Goal: Navigation & Orientation: Find specific page/section

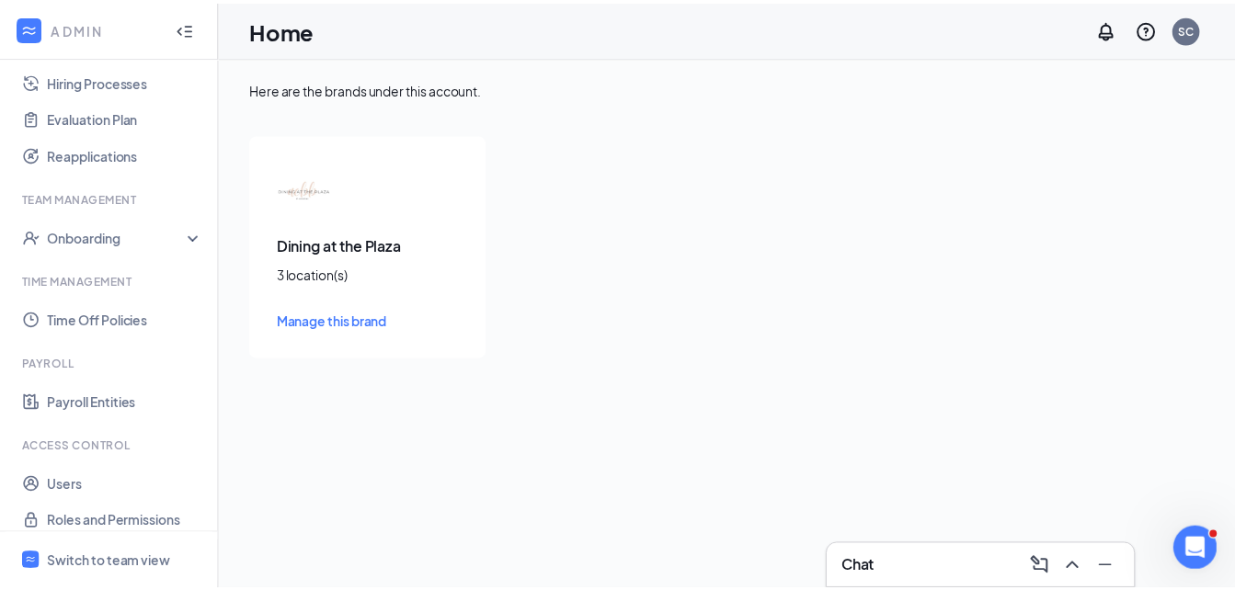
scroll to position [530, 0]
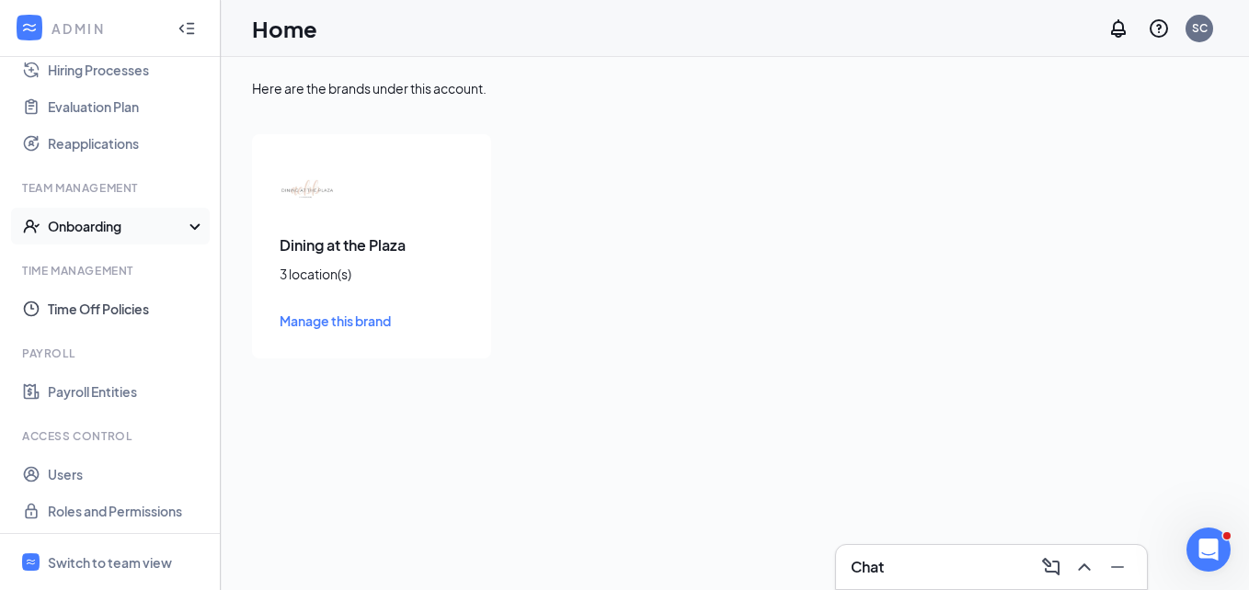
click at [101, 224] on div "Onboarding" at bounding box center [119, 226] width 142 height 18
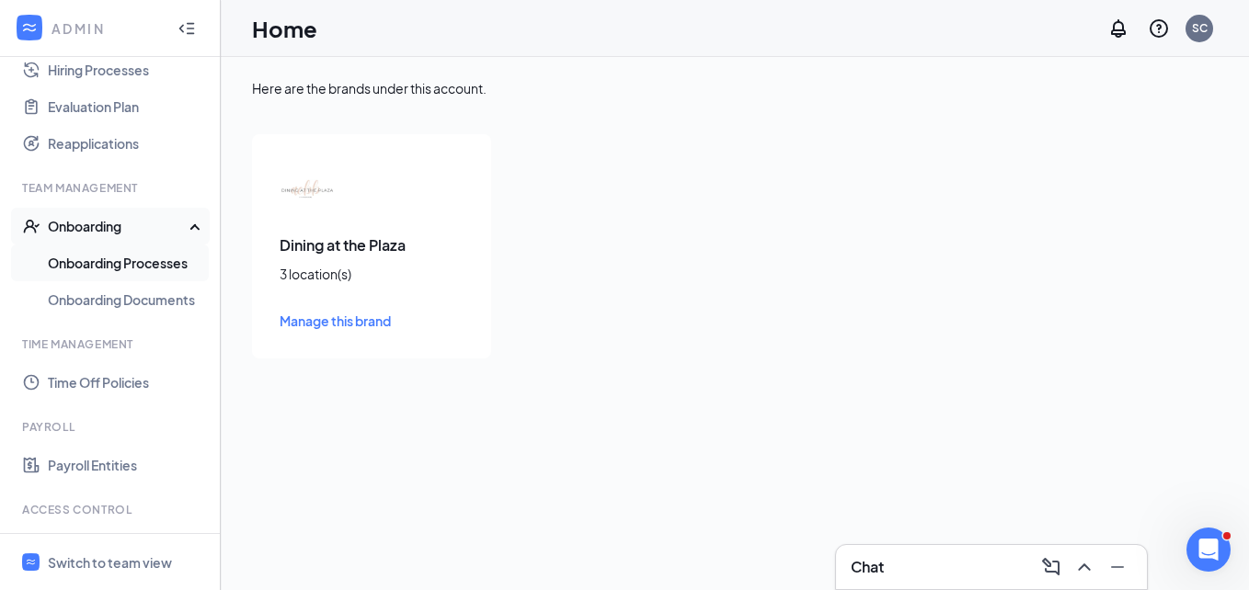
click at [105, 262] on link "Onboarding Processes" at bounding box center [126, 263] width 157 height 37
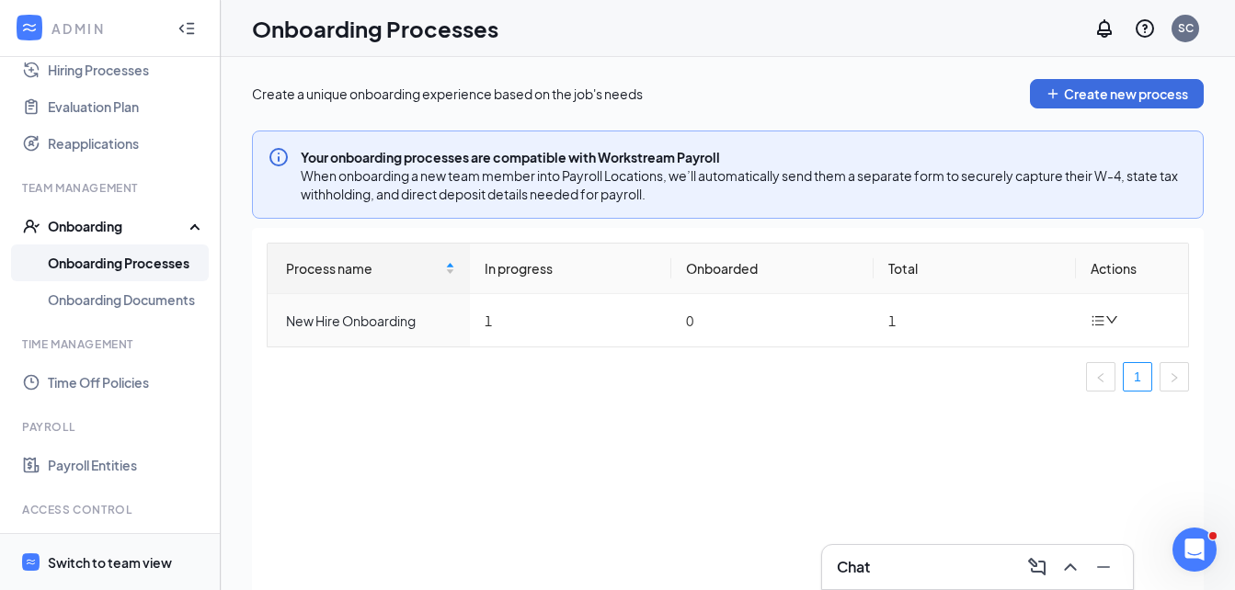
click at [107, 565] on div "Switch to team view" at bounding box center [110, 563] width 124 height 18
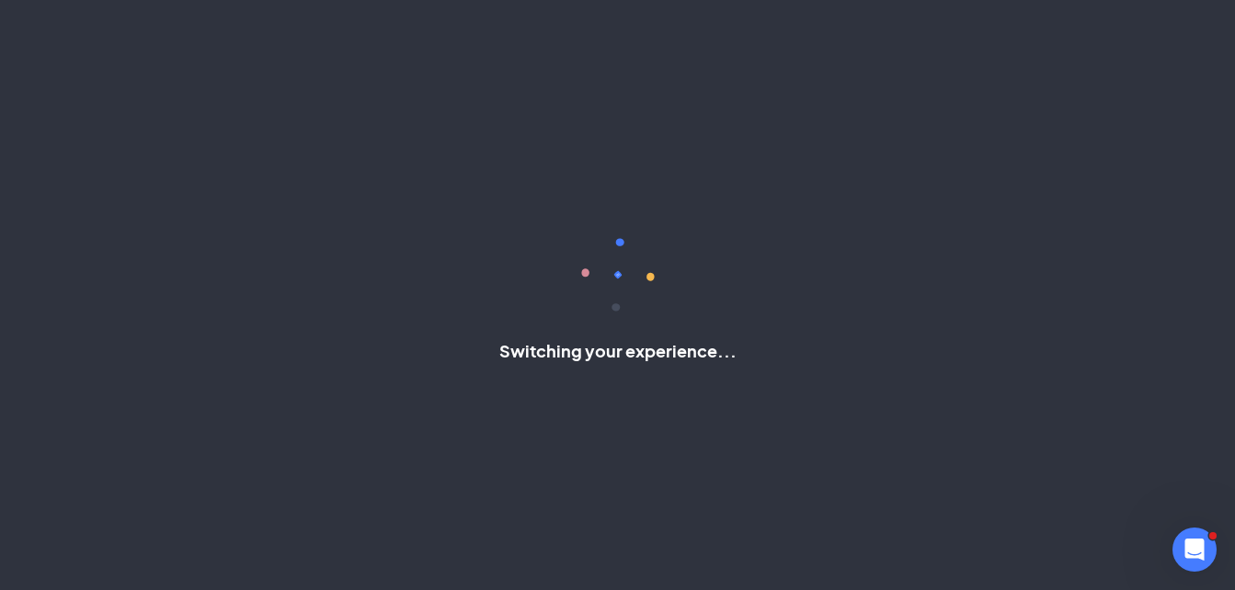
scroll to position [285, 0]
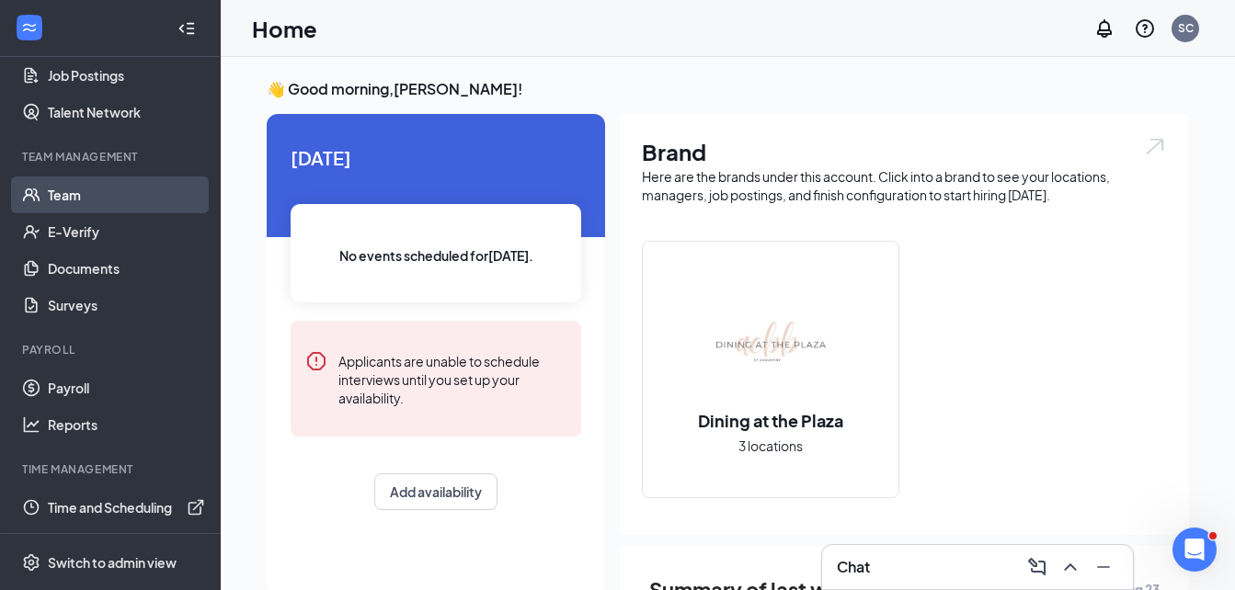
click at [74, 200] on link "Team" at bounding box center [126, 195] width 157 height 37
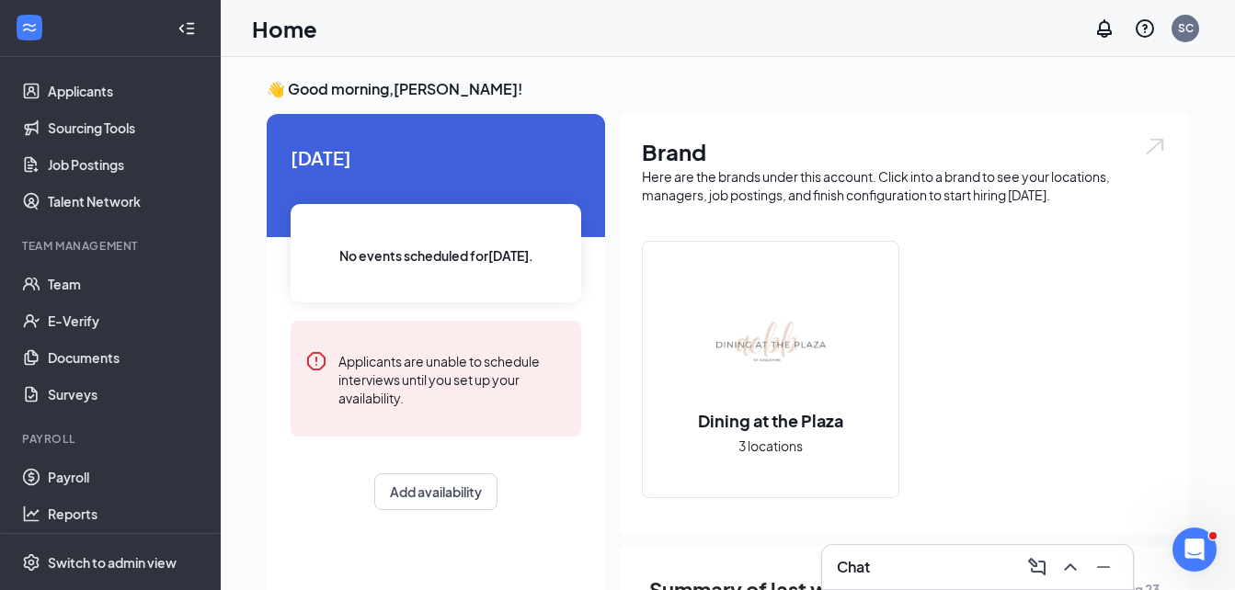
scroll to position [285, 0]
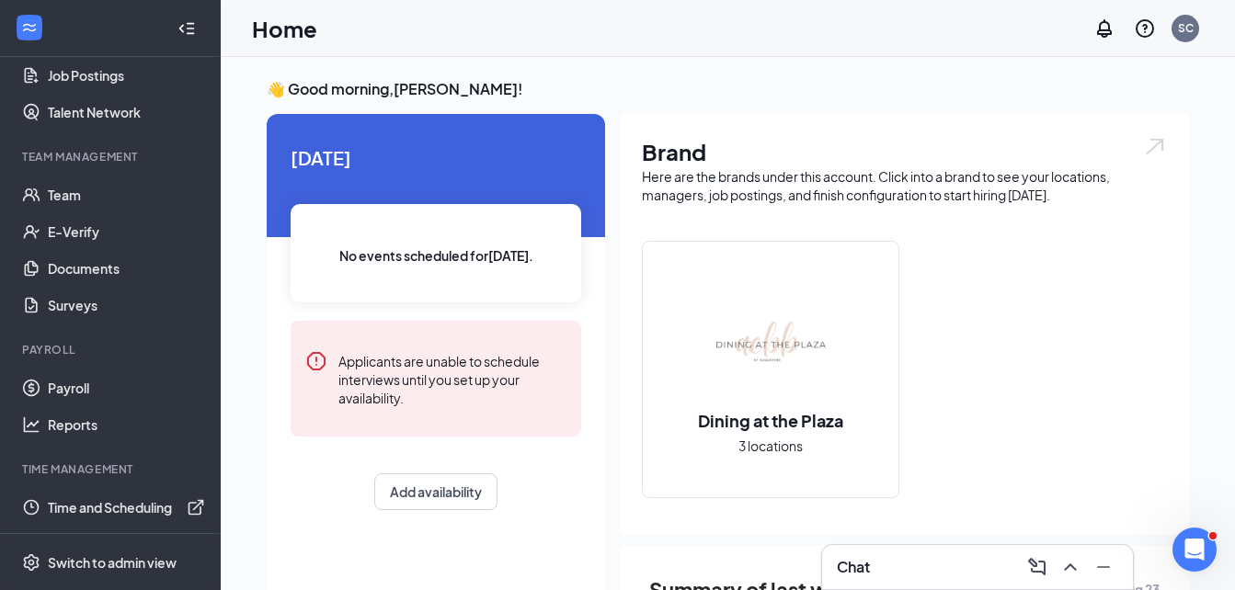
click at [762, 441] on span "3 locations" at bounding box center [770, 446] width 64 height 20
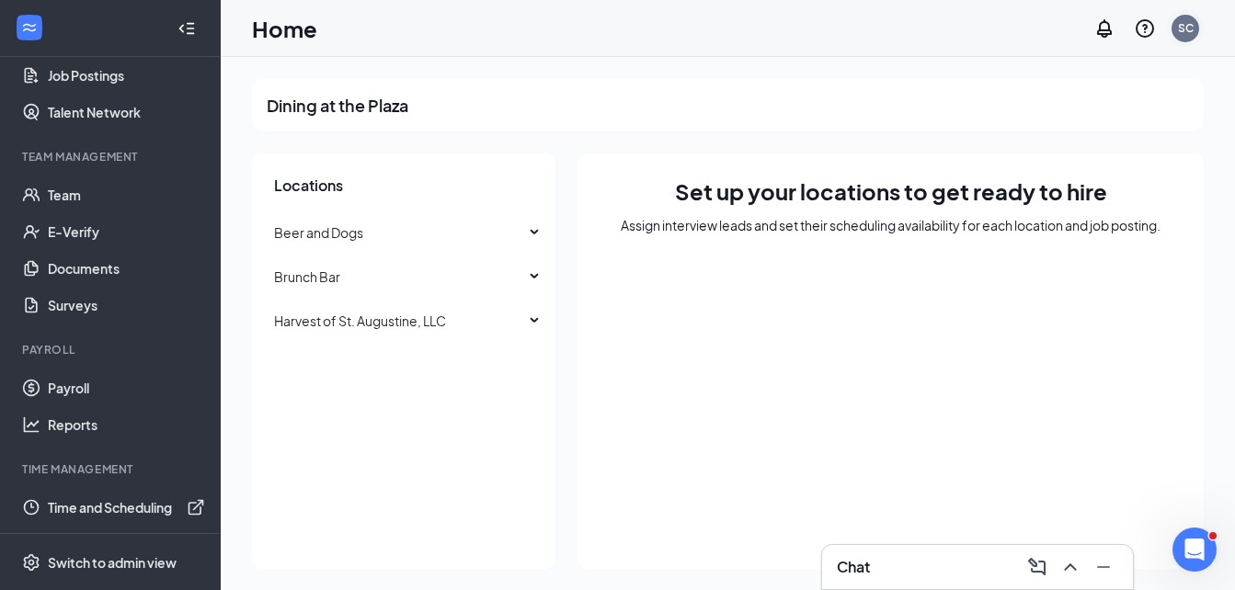
drag, startPoint x: 485, startPoint y: 110, endPoint x: 1182, endPoint y: 21, distance: 701.7
click at [1182, 21] on div "SC" at bounding box center [1186, 28] width 16 height 16
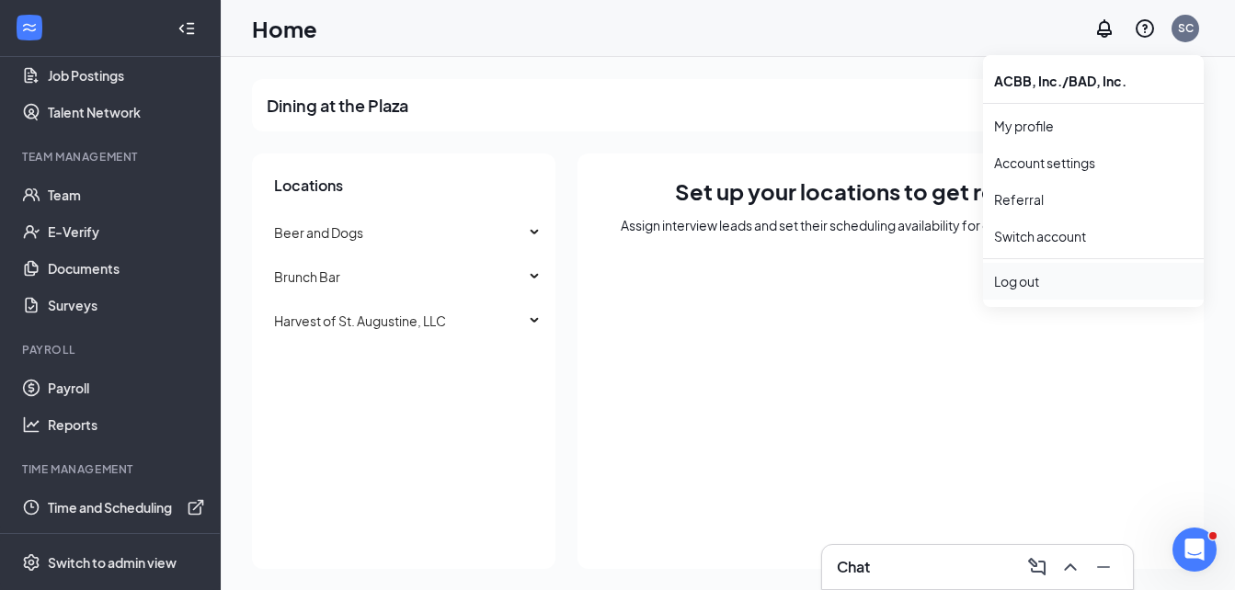
click at [1055, 285] on div "Log out" at bounding box center [1093, 281] width 199 height 18
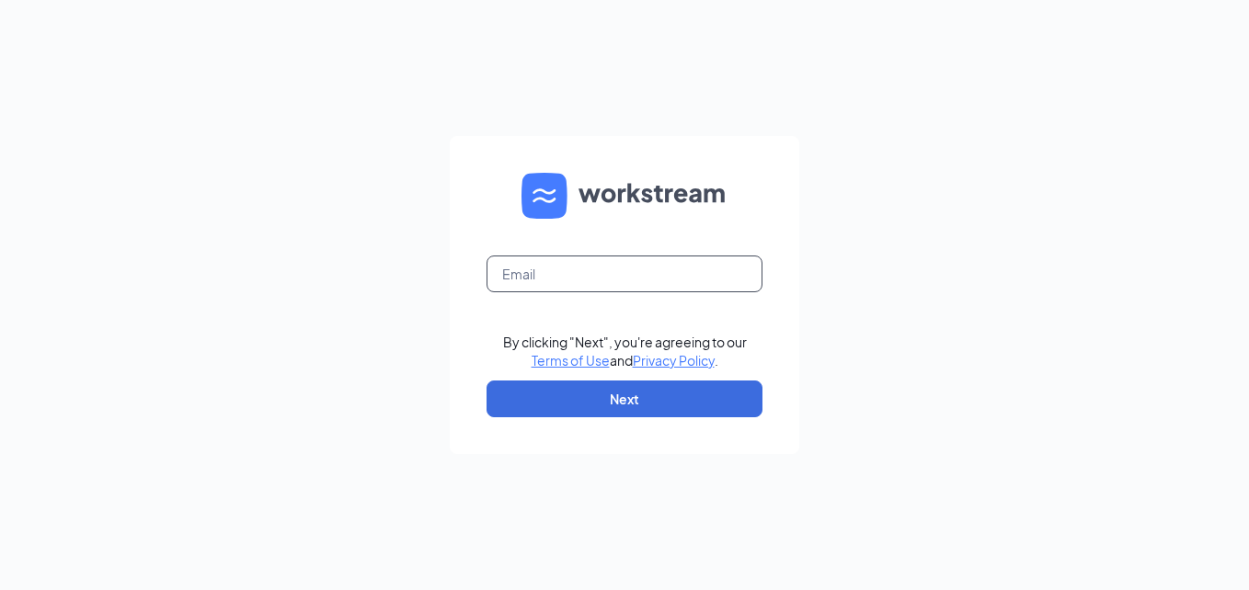
click at [682, 270] on input "text" at bounding box center [624, 274] width 276 height 37
type input "contact@lacasastudiosfl.com"
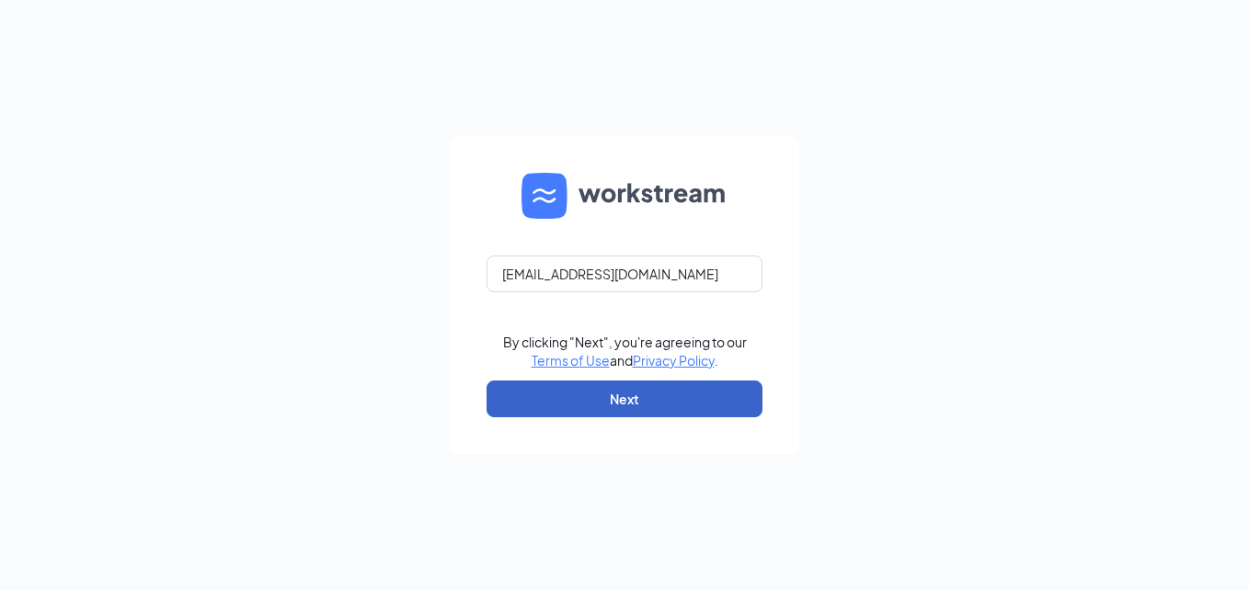
click at [656, 406] on button "Next" at bounding box center [624, 399] width 276 height 37
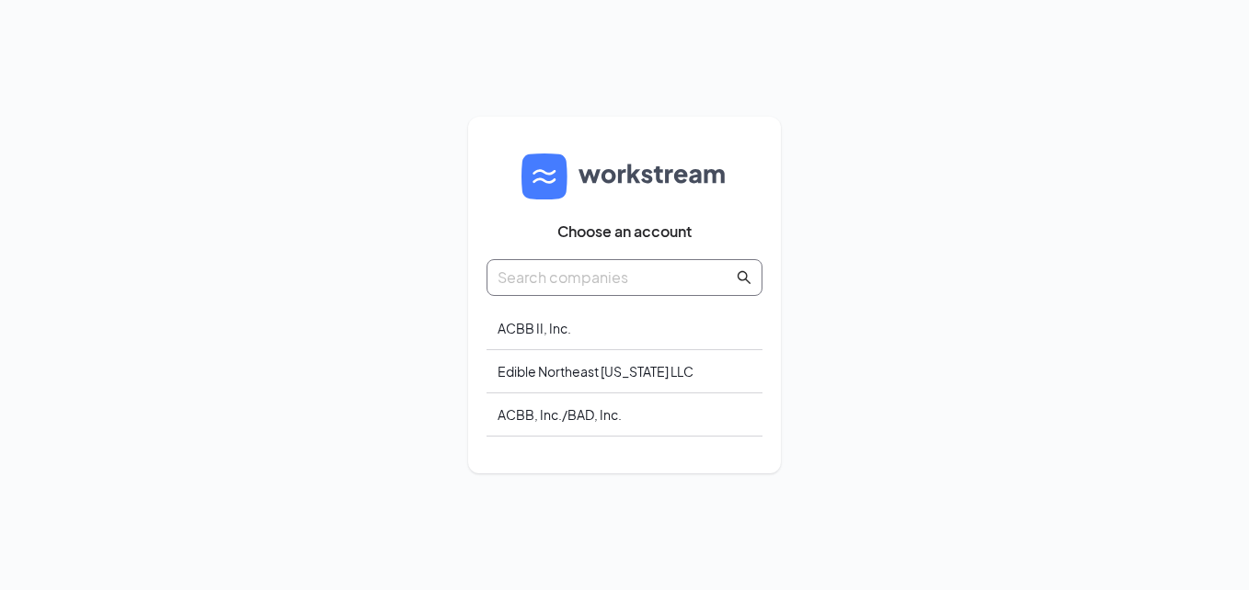
click at [642, 273] on input "text" at bounding box center [614, 277] width 235 height 23
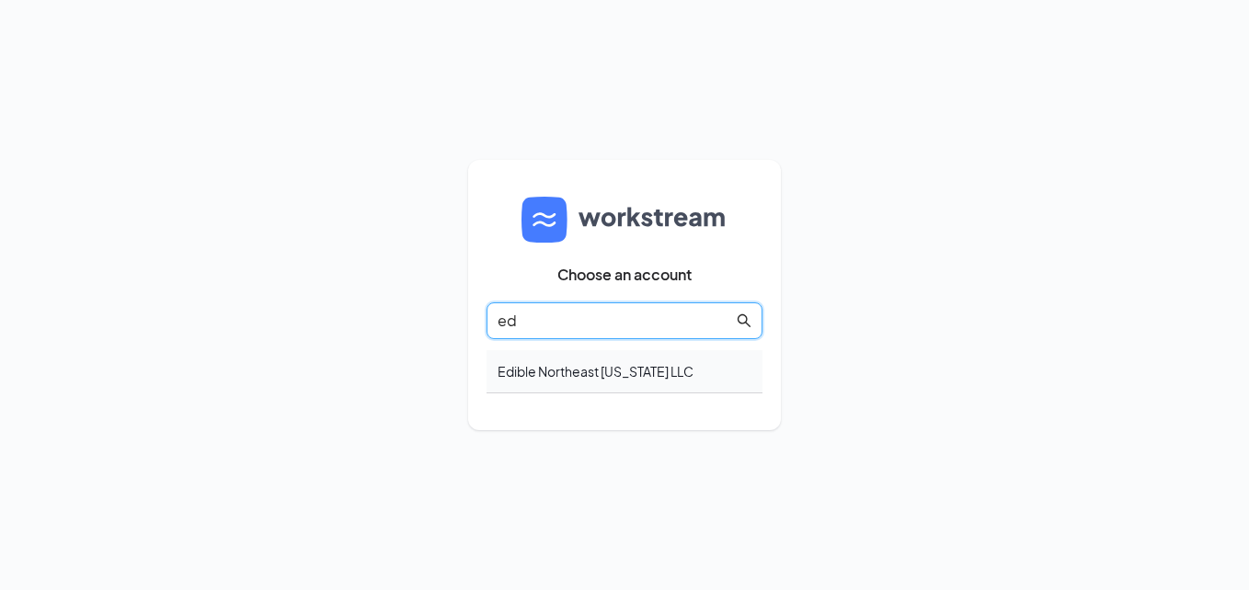
type input "ed"
click at [575, 367] on div "Edible Northeast Florida LLC" at bounding box center [624, 371] width 276 height 43
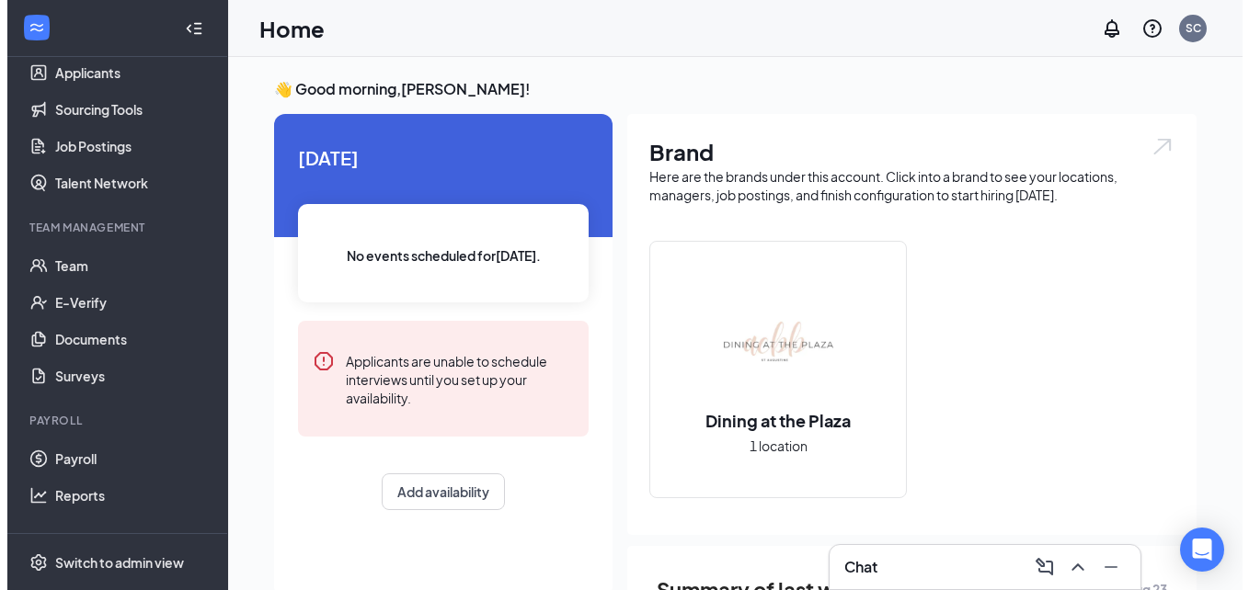
scroll to position [285, 0]
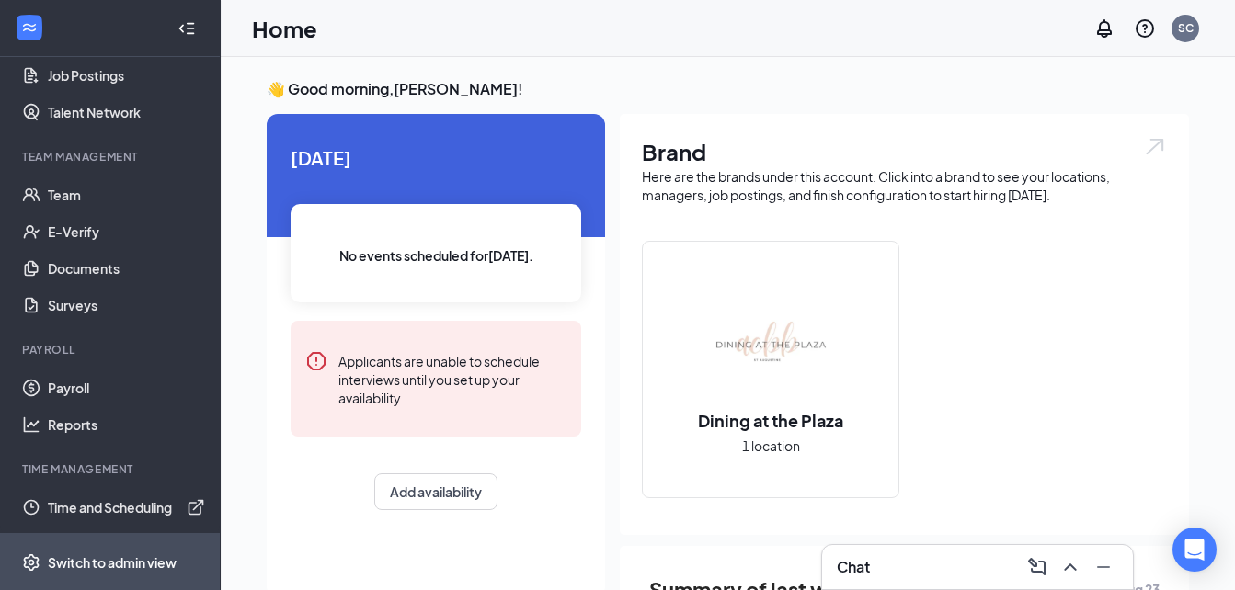
click at [83, 565] on div "Switch to admin view" at bounding box center [112, 563] width 129 height 18
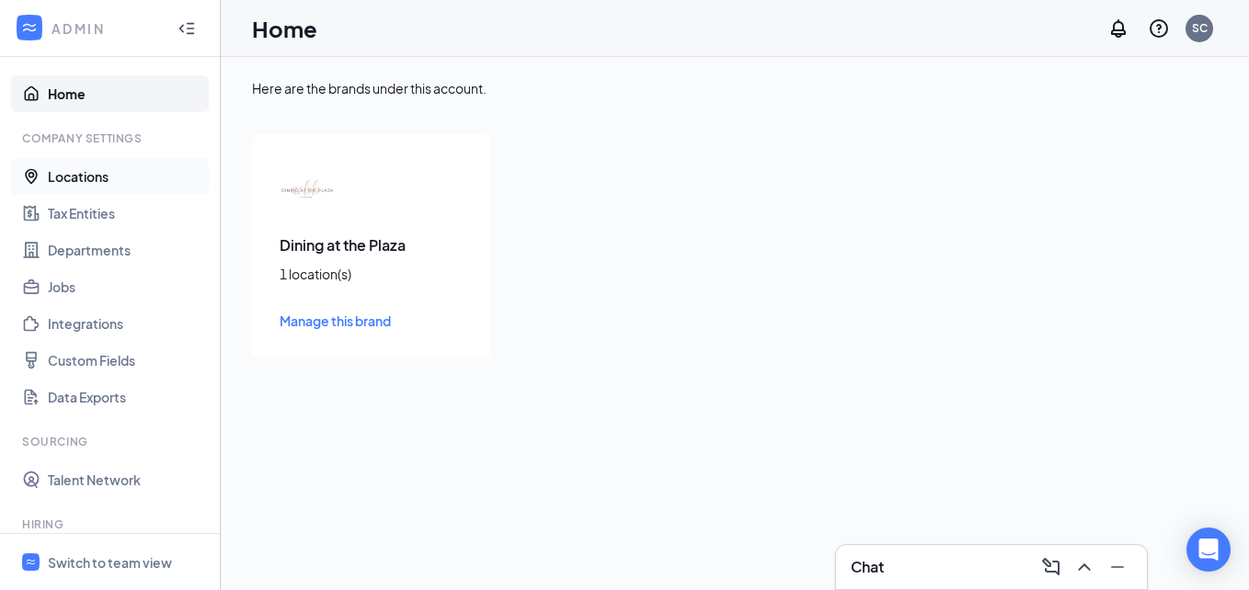
click at [87, 172] on link "Locations" at bounding box center [126, 176] width 157 height 37
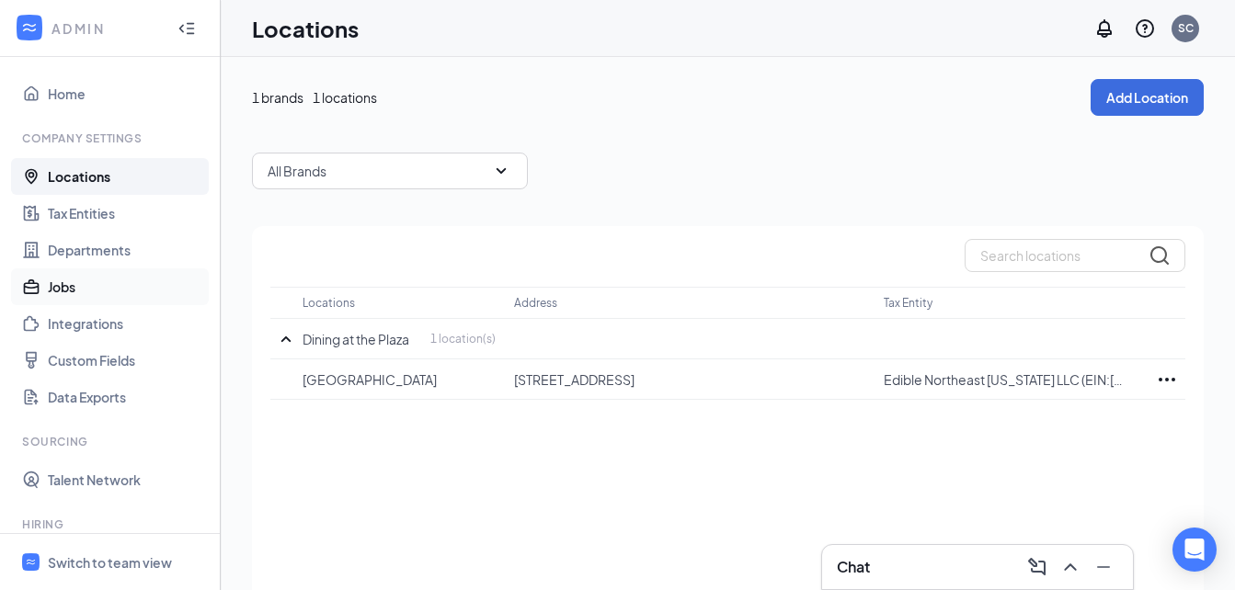
click at [74, 279] on link "Jobs" at bounding box center [126, 286] width 157 height 37
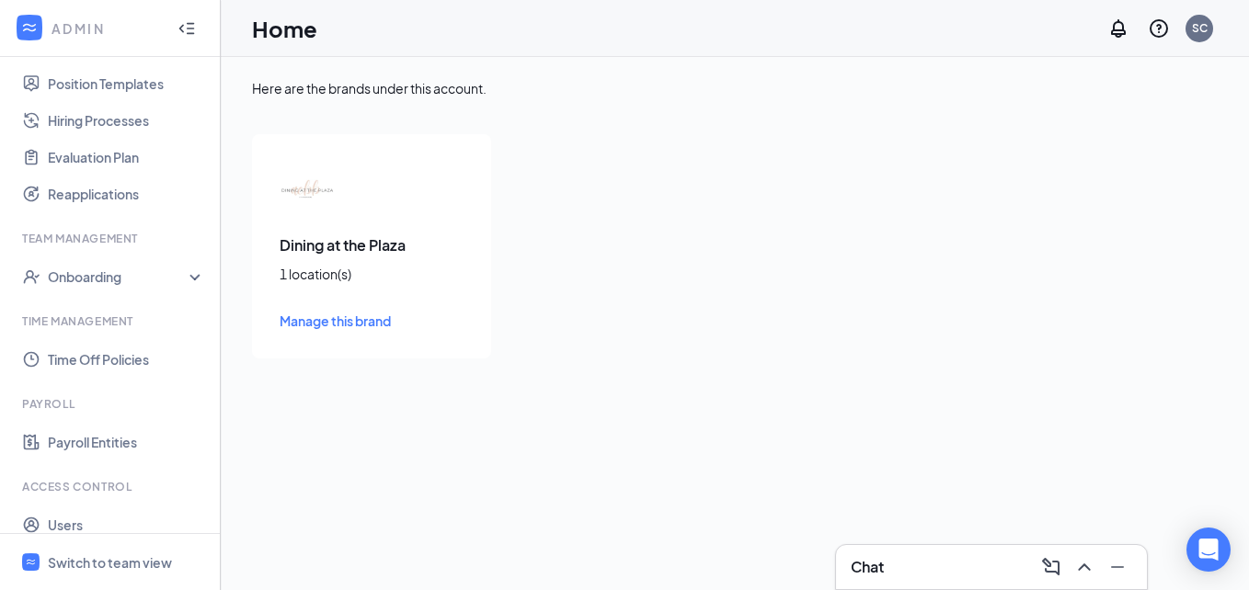
scroll to position [533, 0]
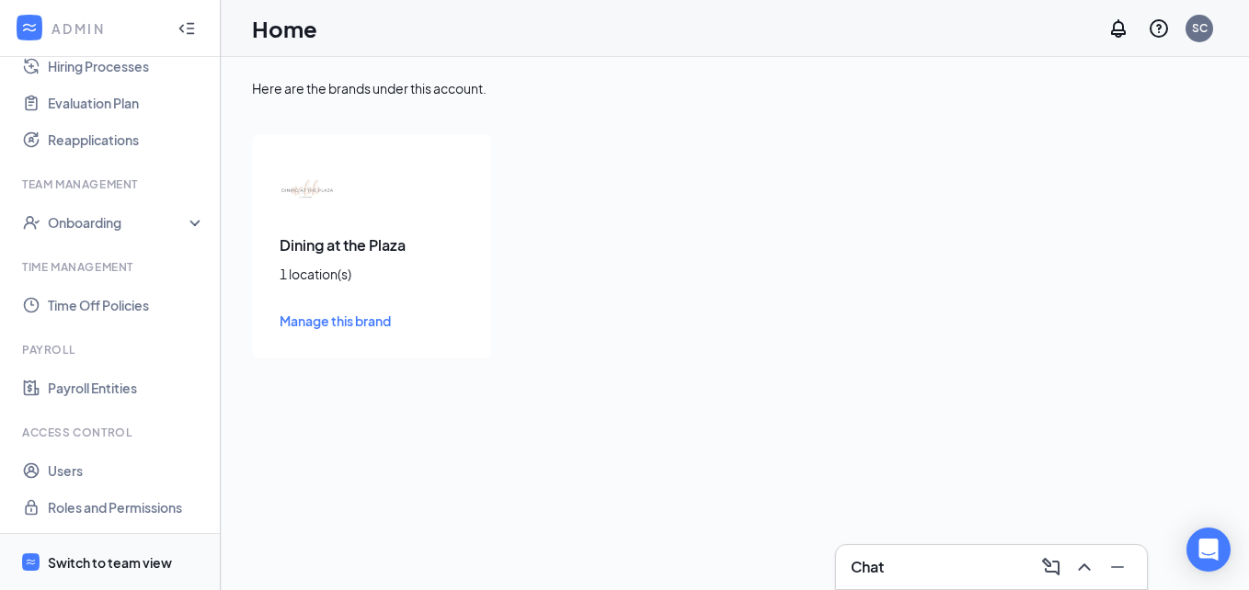
click at [156, 555] on div "Switch to team view" at bounding box center [110, 563] width 124 height 18
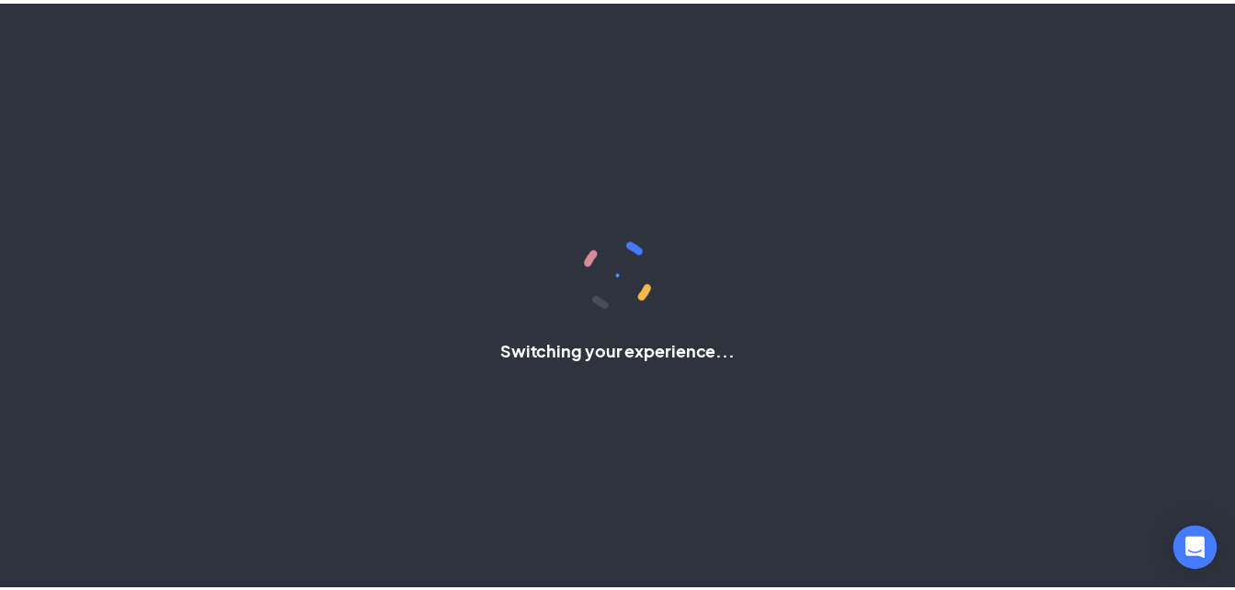
scroll to position [285, 0]
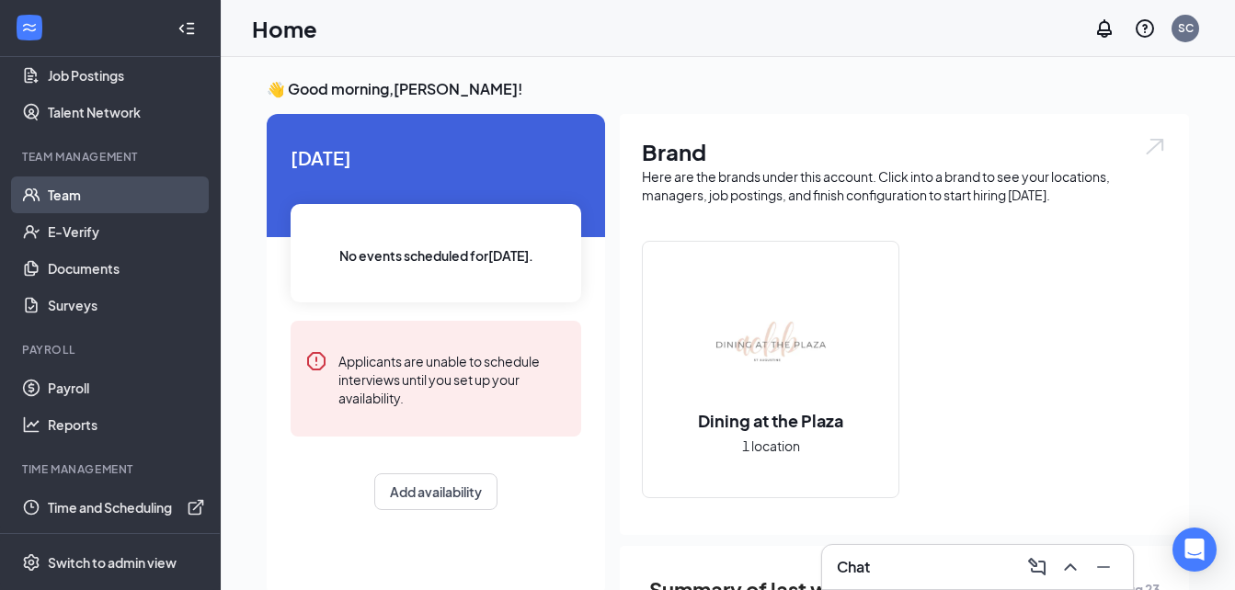
click at [74, 203] on link "Team" at bounding box center [126, 195] width 157 height 37
